Goal: Information Seeking & Learning: Learn about a topic

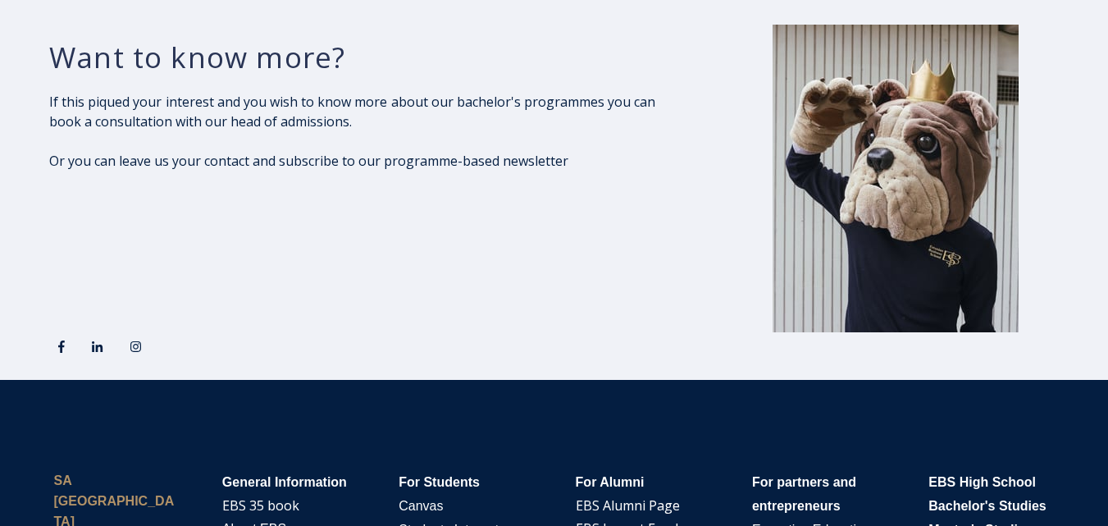
scroll to position [2473, 0]
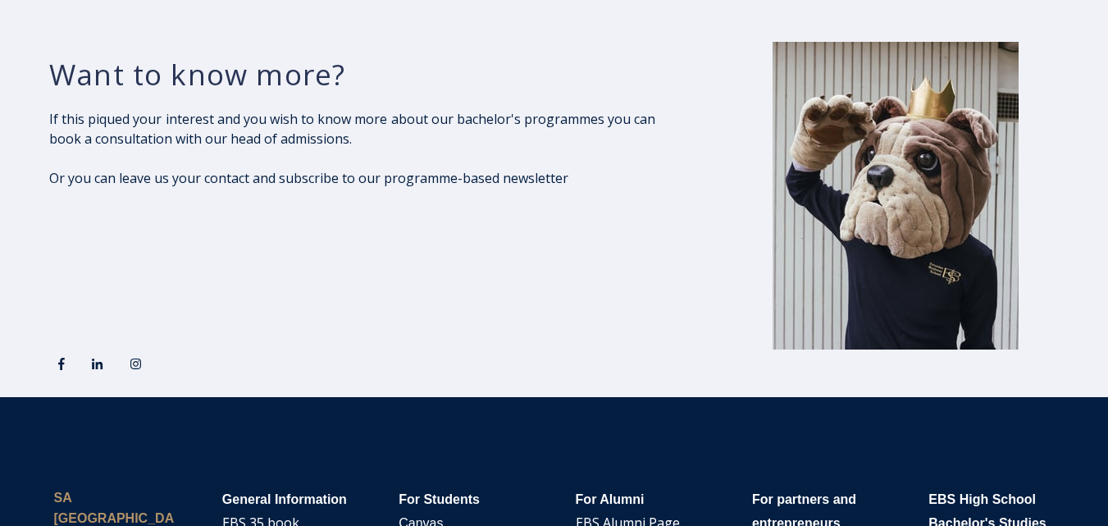
drag, startPoint x: 1113, startPoint y: 80, endPoint x: 1112, endPoint y: 441, distance: 361.6
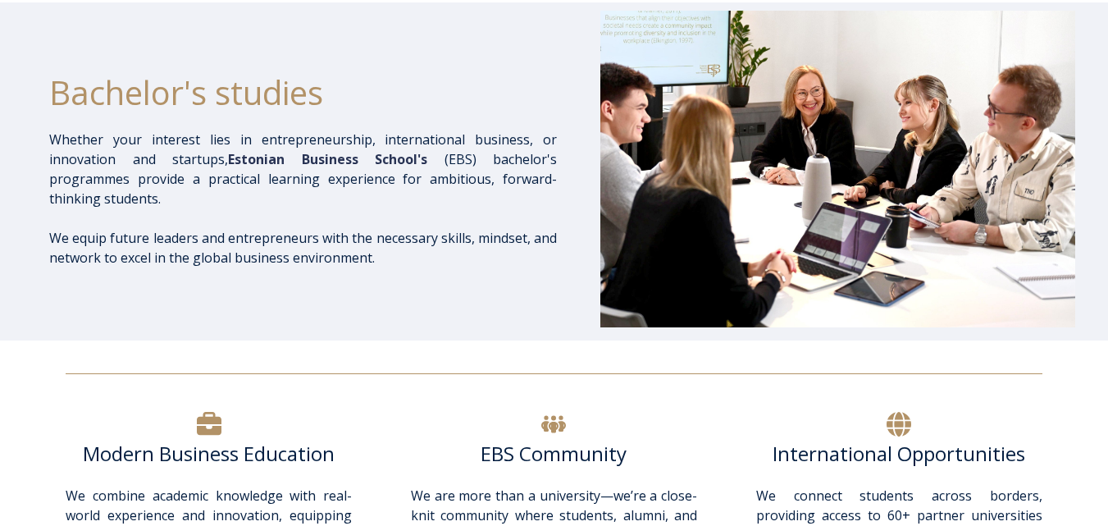
scroll to position [0, 0]
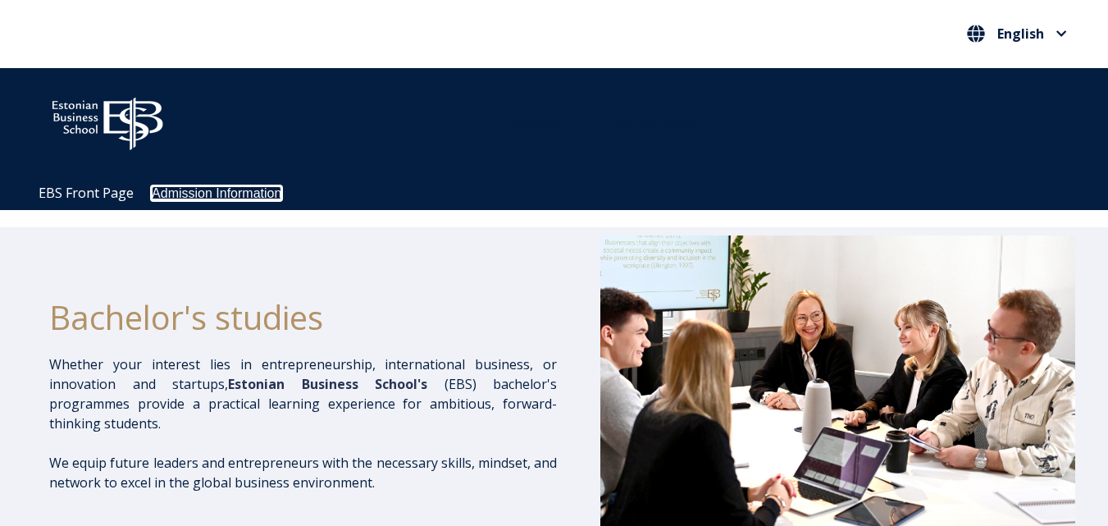
click at [209, 191] on link "Admission Information" at bounding box center [217, 193] width 130 height 14
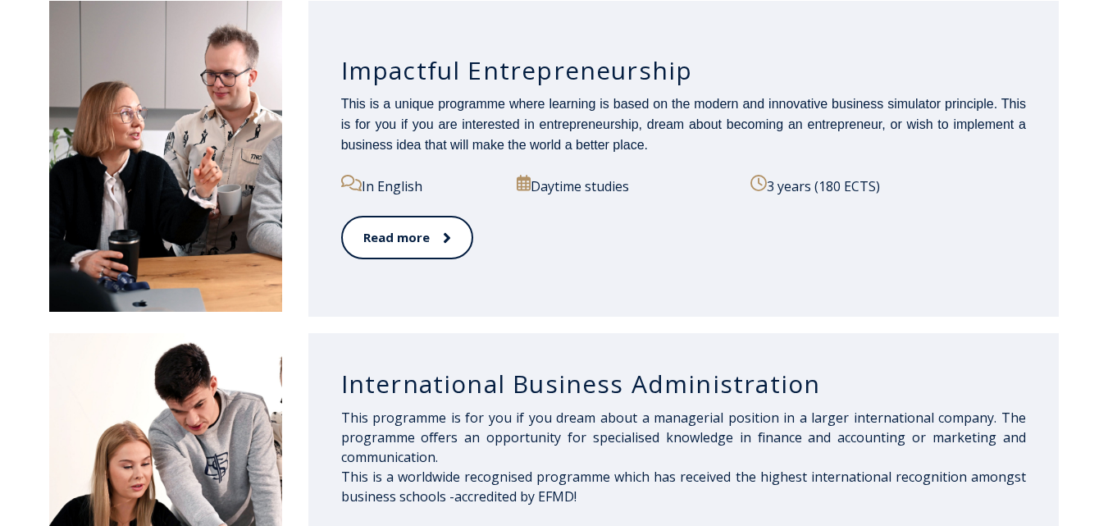
scroll to position [908, 0]
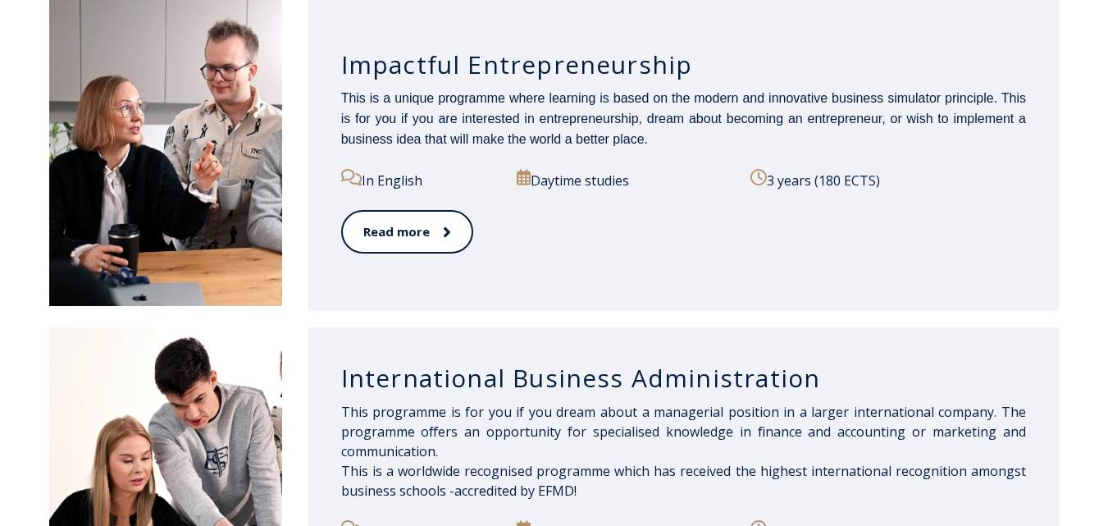
drag, startPoint x: 1115, startPoint y: 57, endPoint x: 1088, endPoint y: 190, distance: 135.5
click at [394, 229] on link "Read more" at bounding box center [406, 231] width 130 height 45
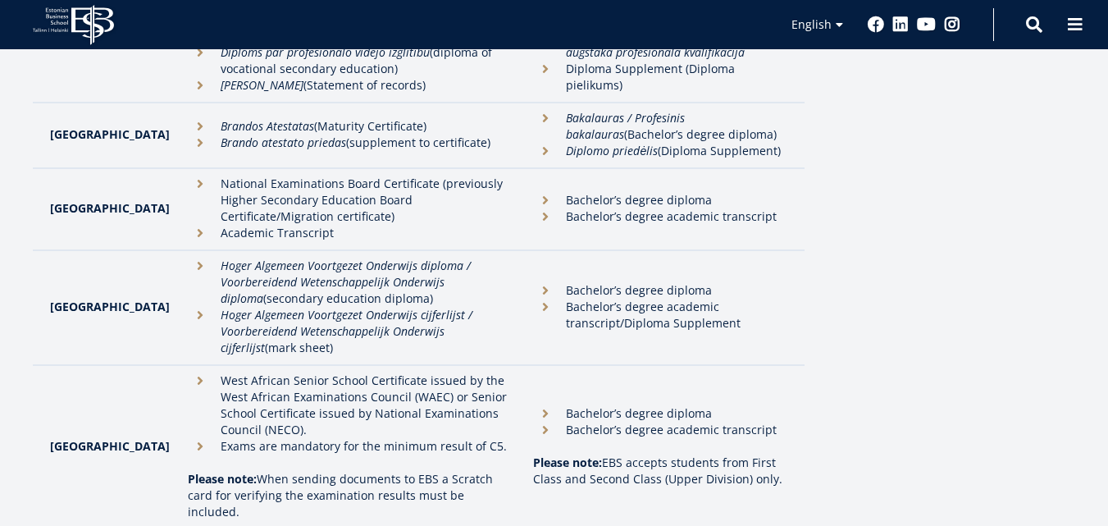
scroll to position [3279, 0]
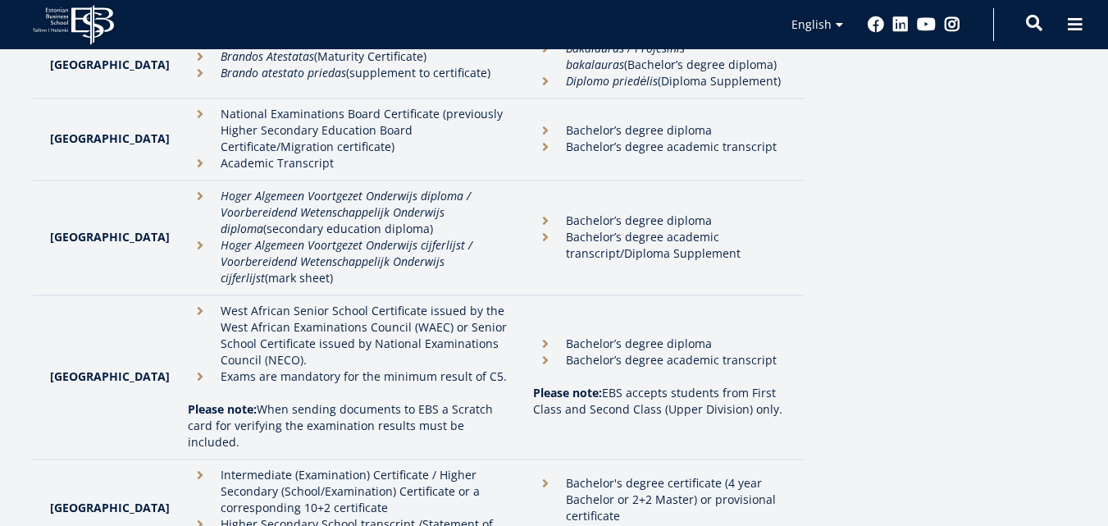
click at [1037, 25] on span at bounding box center [1034, 23] width 16 height 16
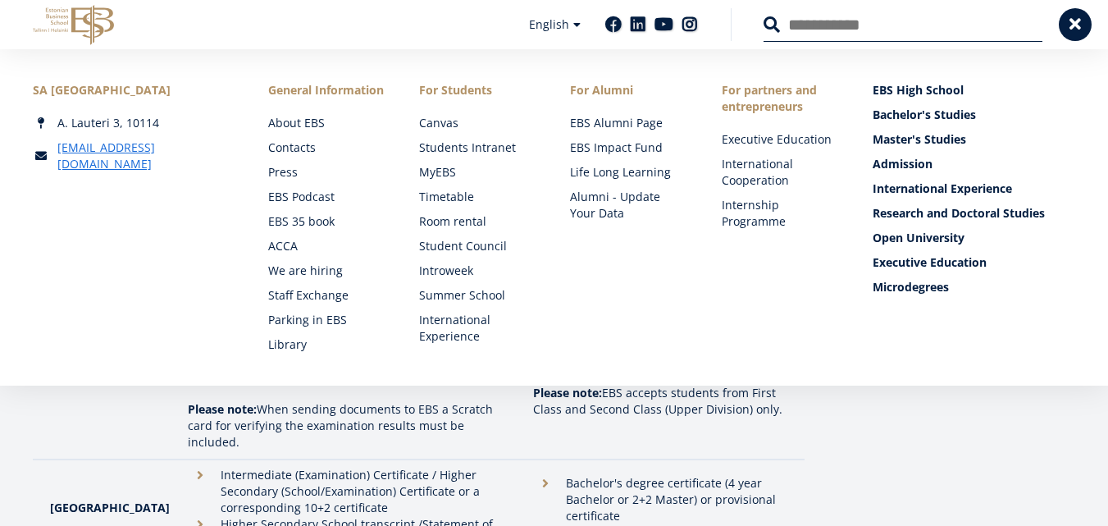
click at [794, 21] on input "Search" at bounding box center [902, 24] width 279 height 34
type input "*"
type input "****"
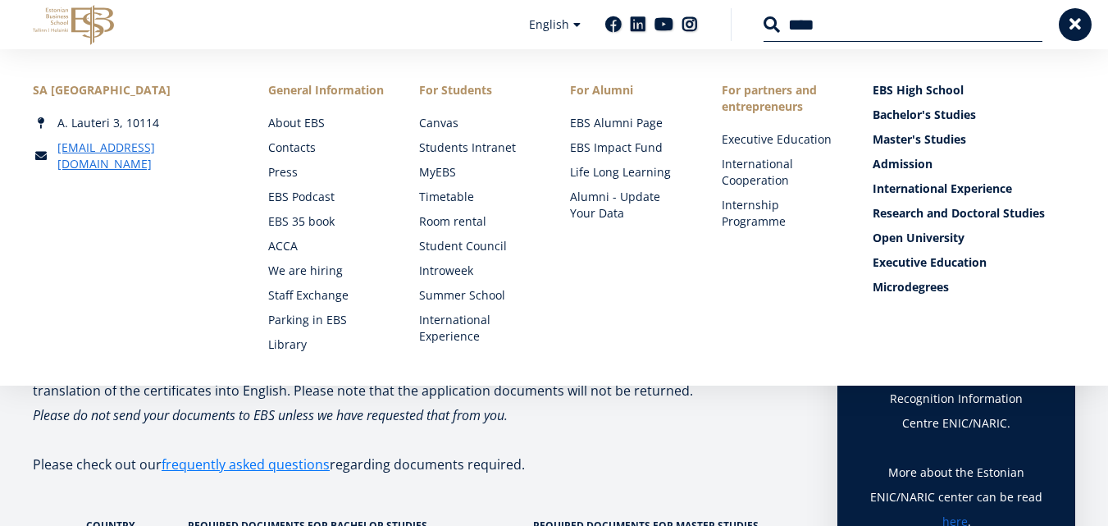
scroll to position [0, 0]
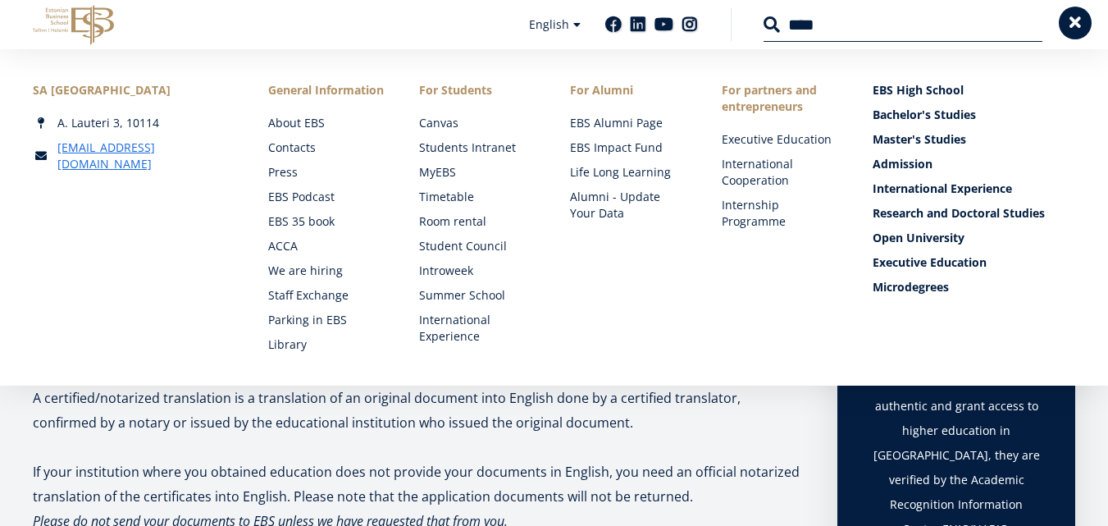
click at [1072, 24] on span at bounding box center [1075, 23] width 16 height 16
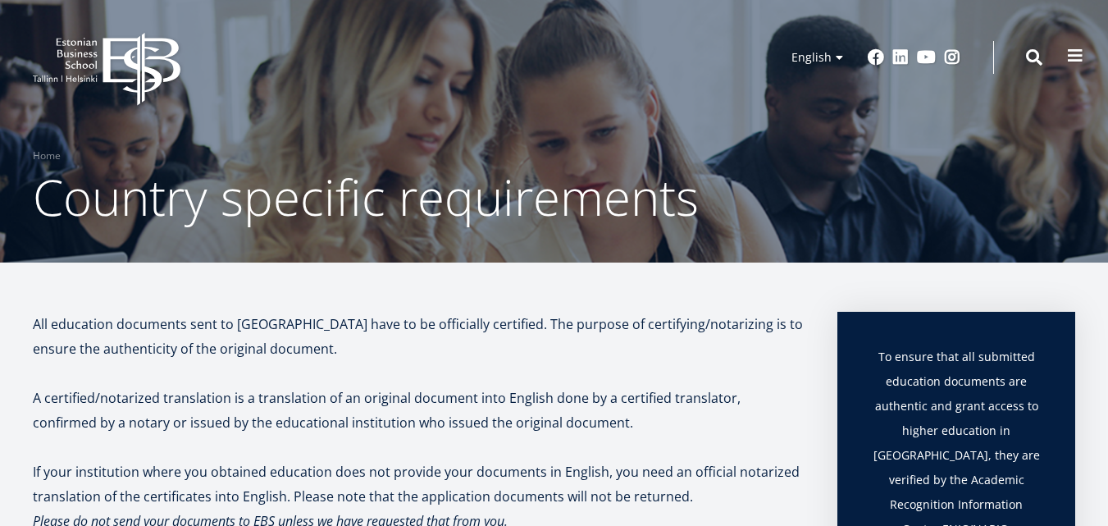
click at [1076, 59] on span at bounding box center [1075, 56] width 16 height 16
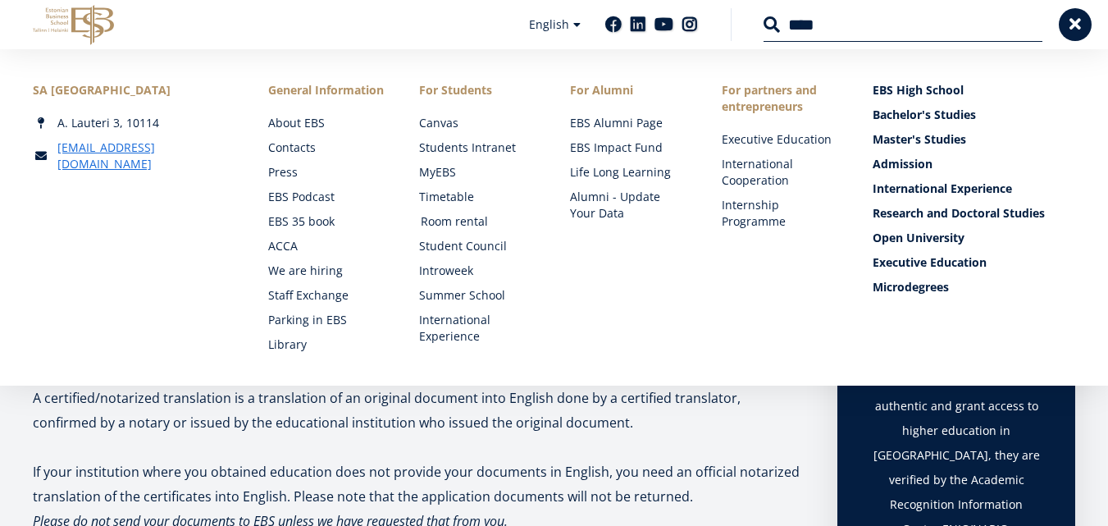
click at [439, 224] on link "Room rental" at bounding box center [480, 221] width 118 height 16
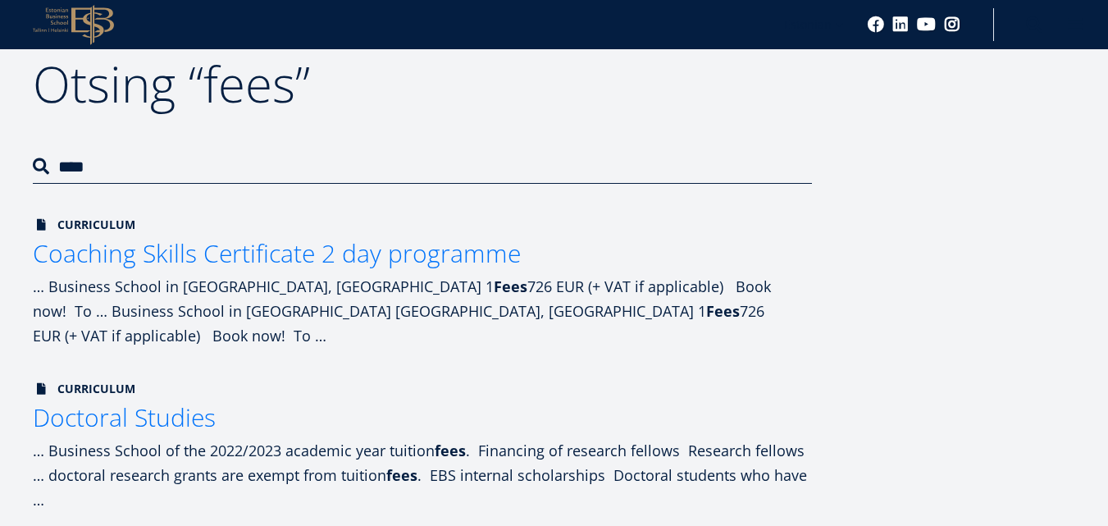
scroll to position [102, 0]
